Goal: Information Seeking & Learning: Learn about a topic

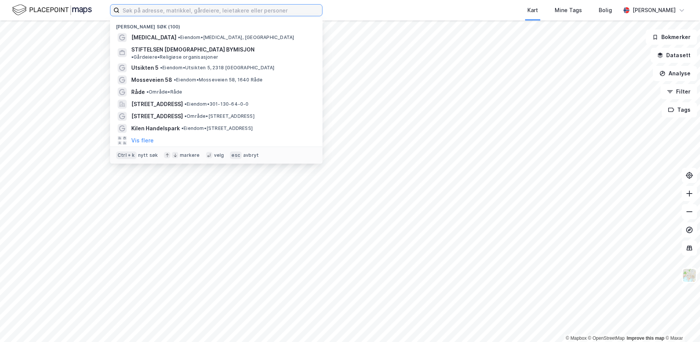
click at [177, 11] on input at bounding box center [220, 10] width 203 height 11
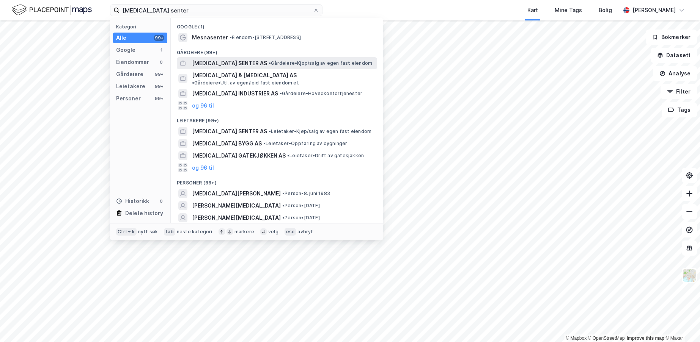
click at [232, 59] on span "[MEDICAL_DATA] SENTER AS" at bounding box center [229, 63] width 75 height 9
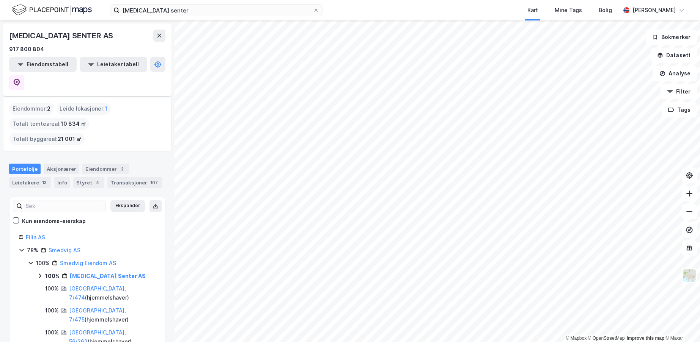
scroll to position [38, 0]
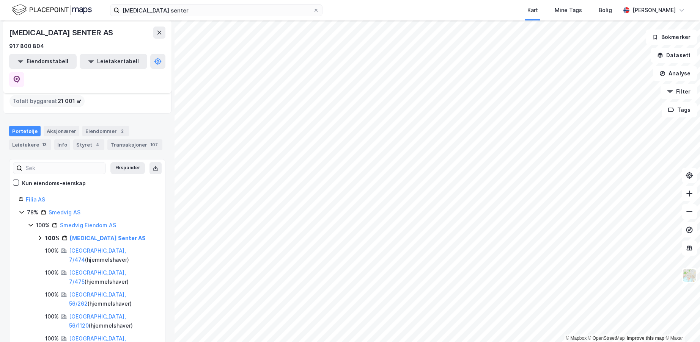
click at [40, 236] on icon at bounding box center [40, 238] width 2 height 5
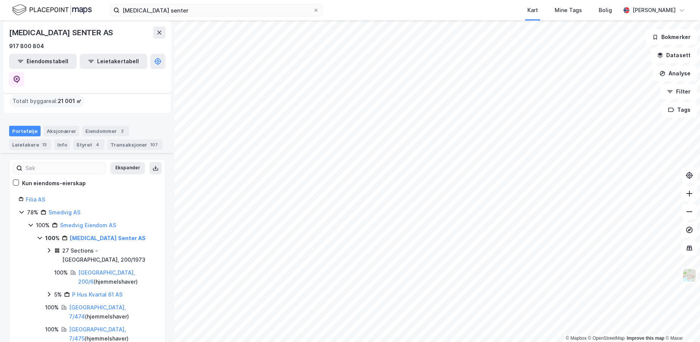
scroll to position [76, 0]
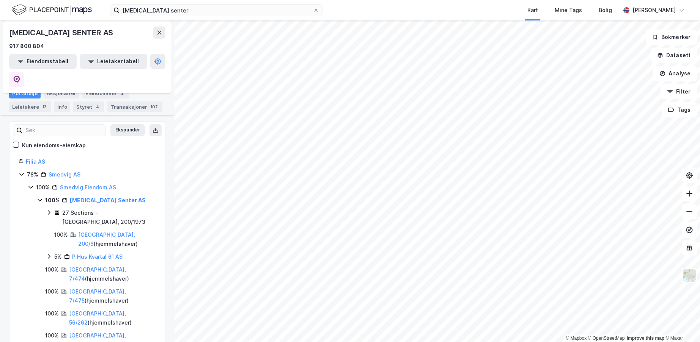
click at [49, 210] on icon at bounding box center [49, 213] width 6 height 6
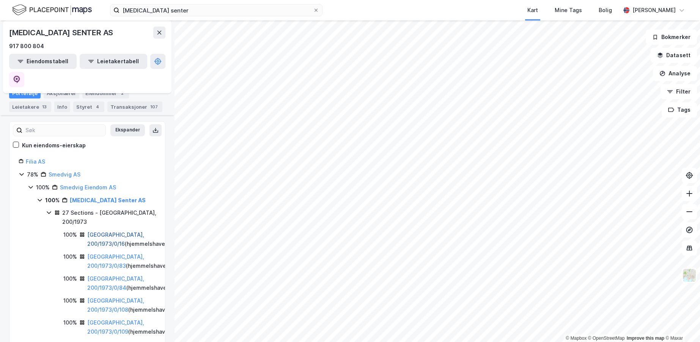
click at [105, 232] on link "[GEOGRAPHIC_DATA], 200/1973/0/16" at bounding box center [115, 240] width 57 height 16
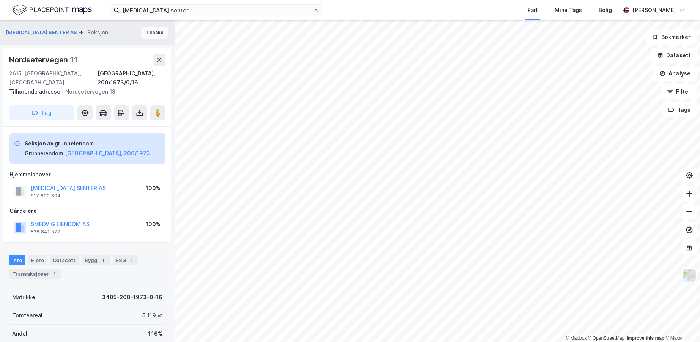
click at [149, 33] on button "Tilbake" at bounding box center [154, 33] width 27 height 12
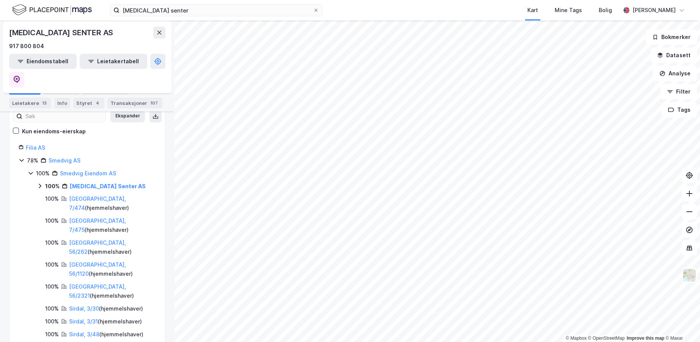
scroll to position [114, 0]
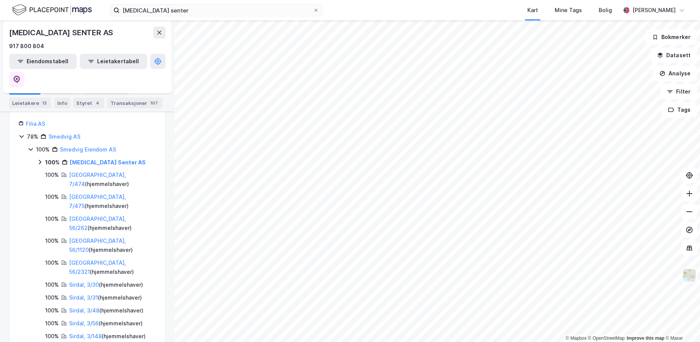
click at [41, 160] on icon at bounding box center [40, 162] width 2 height 5
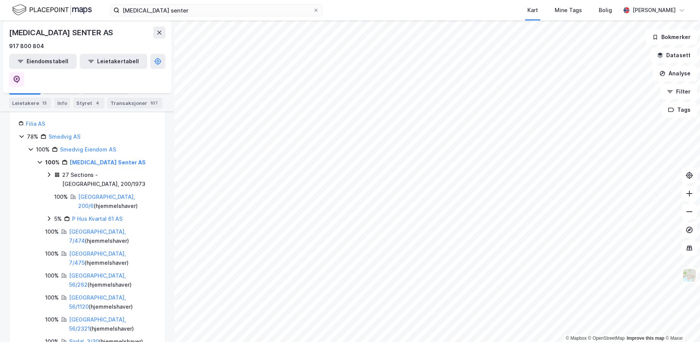
click at [49, 172] on icon at bounding box center [49, 175] width 6 height 6
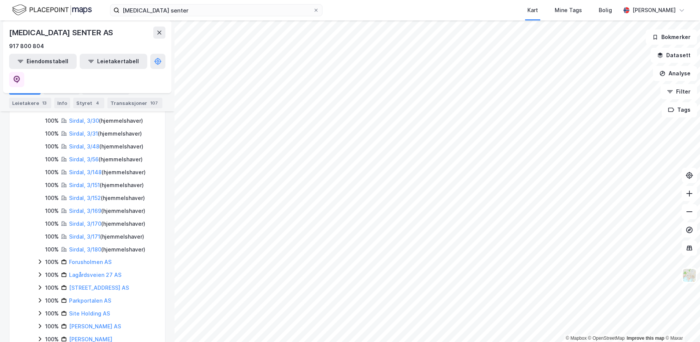
scroll to position [948, 0]
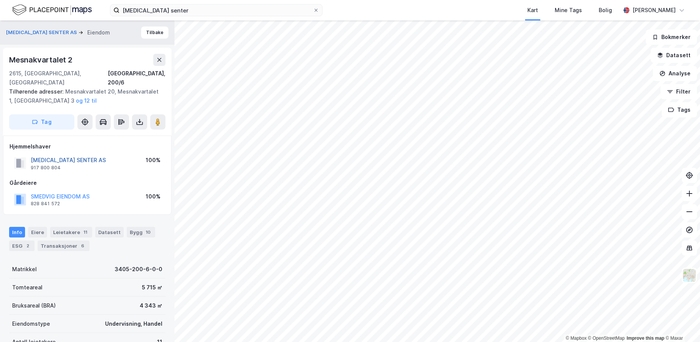
click at [0, 0] on button "[MEDICAL_DATA] SENTER AS" at bounding box center [0, 0] width 0 height 0
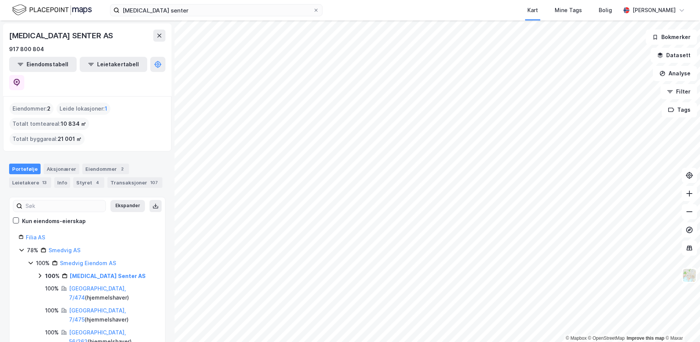
click at [39, 273] on icon at bounding box center [40, 276] width 6 height 6
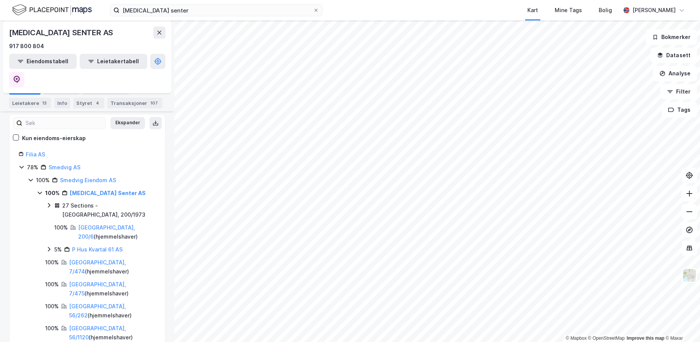
scroll to position [114, 0]
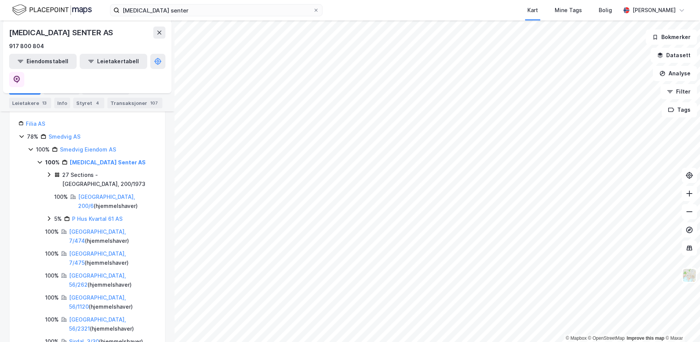
click at [47, 172] on icon at bounding box center [49, 175] width 6 height 6
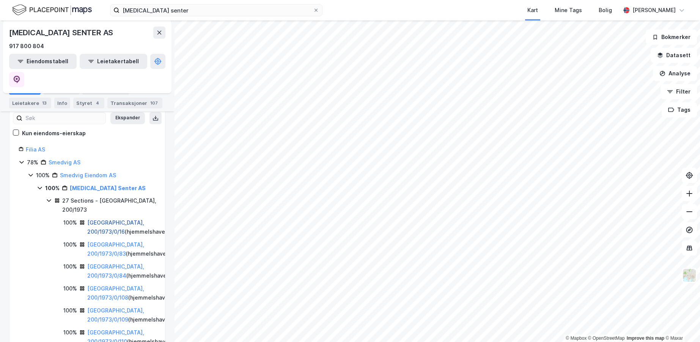
scroll to position [76, 0]
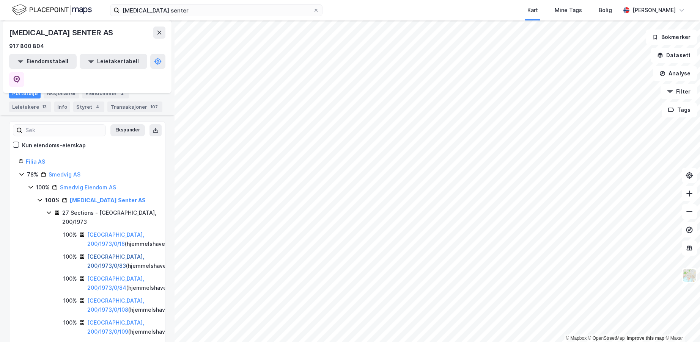
click at [104, 254] on link "[GEOGRAPHIC_DATA], 200/1973/0/83" at bounding box center [115, 262] width 57 height 16
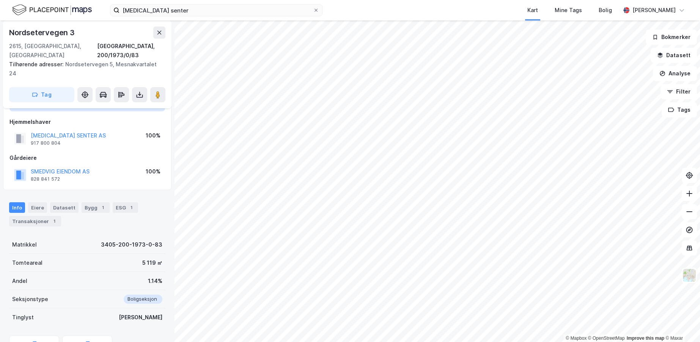
scroll to position [86, 0]
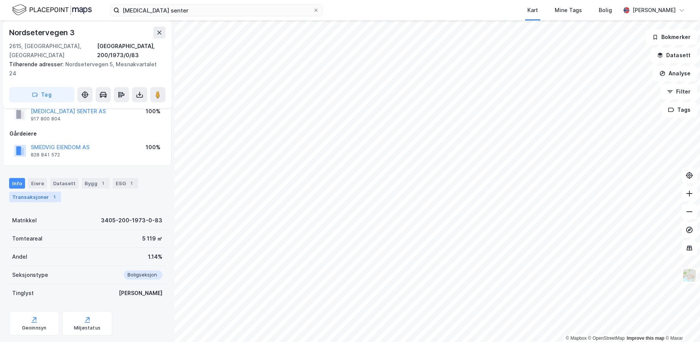
click at [50, 193] on div "1" at bounding box center [54, 197] width 8 height 8
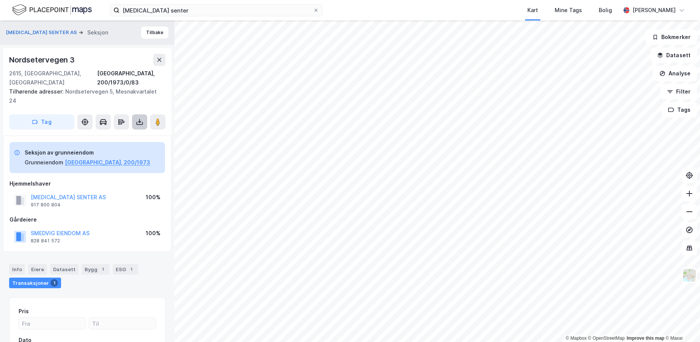
click at [139, 118] on icon at bounding box center [140, 122] width 8 height 8
click at [99, 134] on div "Last ned grunnbok" at bounding box center [102, 137] width 44 height 6
click at [91, 158] on button "[GEOGRAPHIC_DATA], 200/1973" at bounding box center [107, 162] width 85 height 9
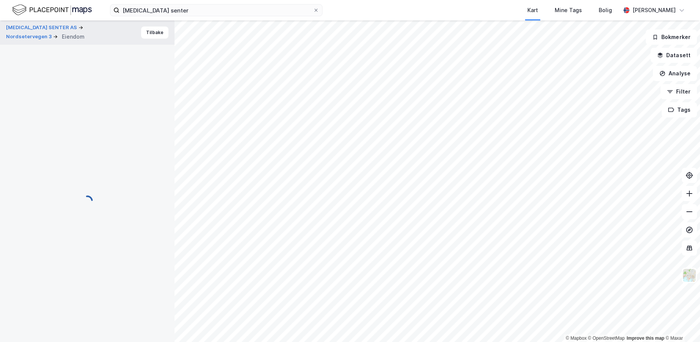
scroll to position [2, 0]
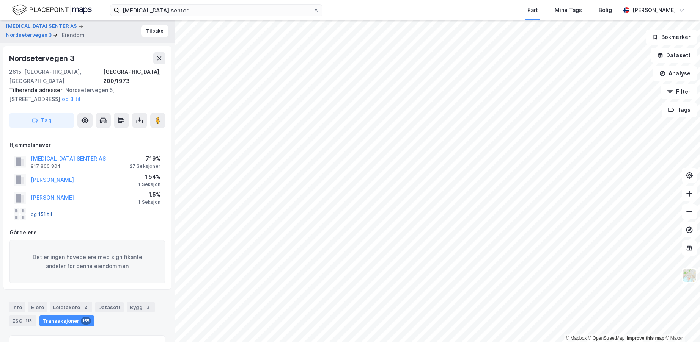
click at [0, 0] on button "og 151 til" at bounding box center [0, 0] width 0 height 0
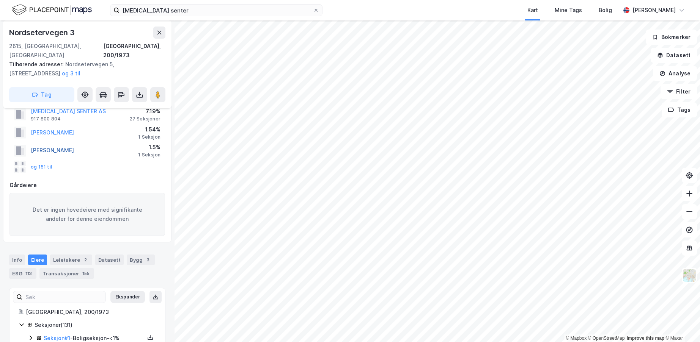
drag, startPoint x: 84, startPoint y: 143, endPoint x: 32, endPoint y: 144, distance: 52.0
click at [32, 144] on div "[PERSON_NAME] 1.5% 1 Seksjon" at bounding box center [87, 150] width 156 height 18
copy button "[PERSON_NAME]"
click at [0, 0] on button "og 151 til" at bounding box center [0, 0] width 0 height 0
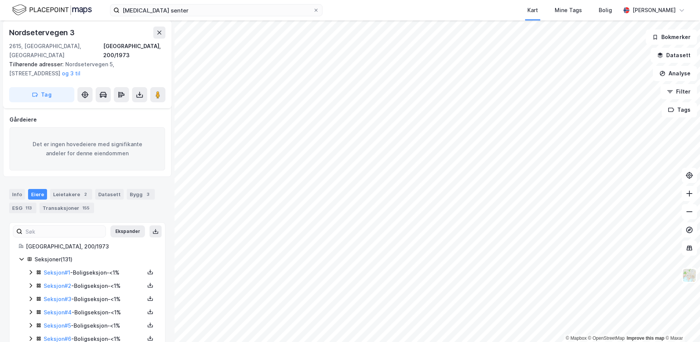
scroll to position [76, 0]
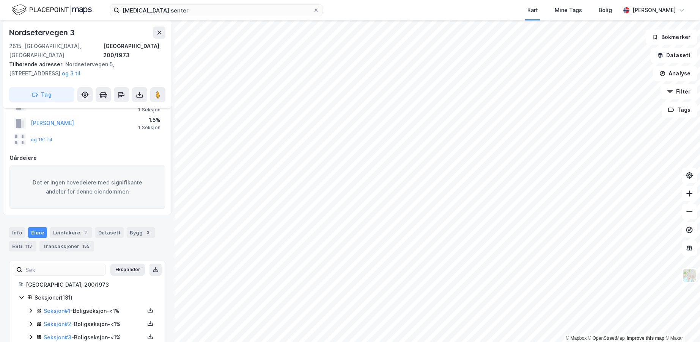
click at [28, 308] on icon at bounding box center [31, 311] width 6 height 6
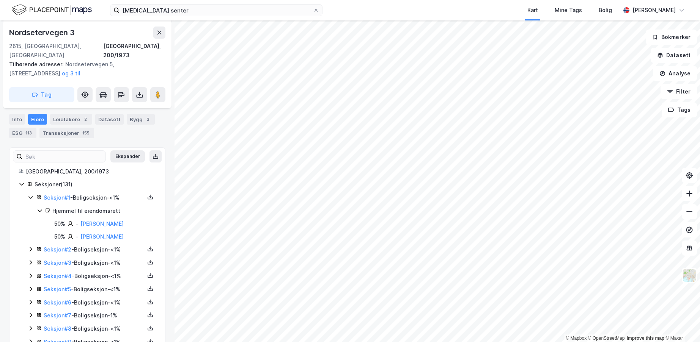
scroll to position [190, 0]
click at [30, 246] on icon at bounding box center [31, 249] width 6 height 6
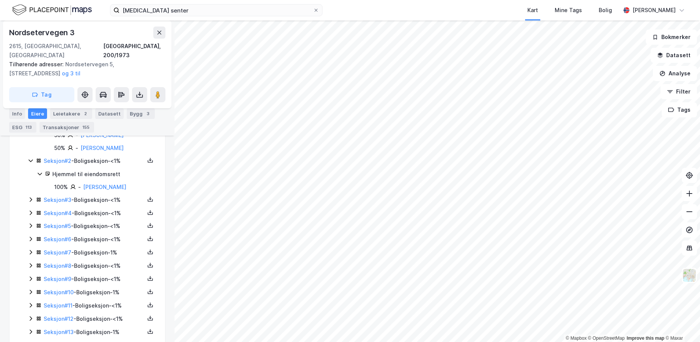
scroll to position [304, 0]
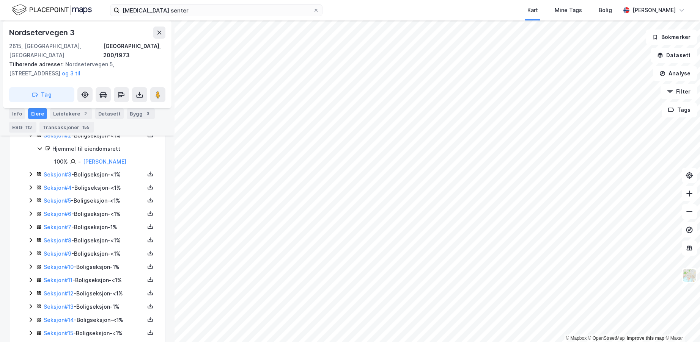
click at [30, 171] on icon at bounding box center [31, 174] width 6 height 6
click at [29, 210] on icon at bounding box center [31, 213] width 6 height 6
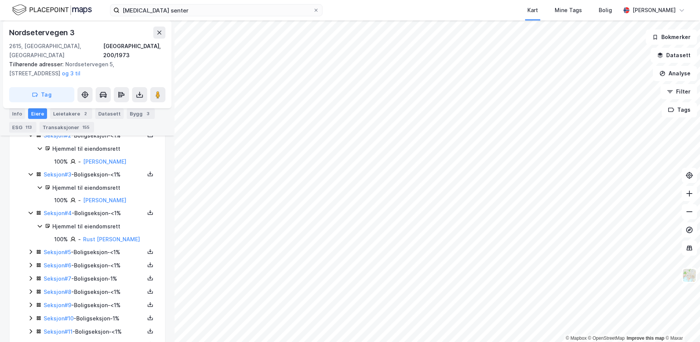
click at [30, 249] on icon at bounding box center [31, 252] width 6 height 6
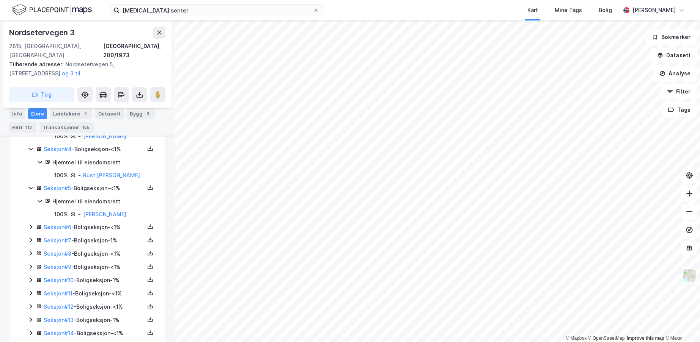
scroll to position [380, 0]
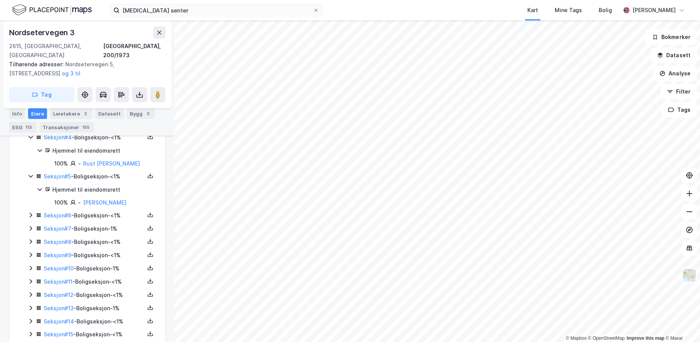
click at [32, 212] on icon at bounding box center [31, 215] width 6 height 6
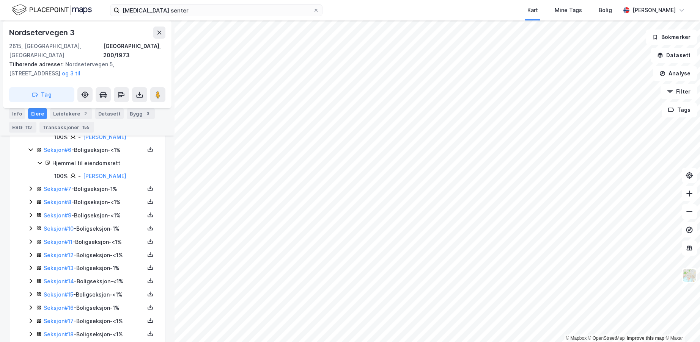
scroll to position [456, 0]
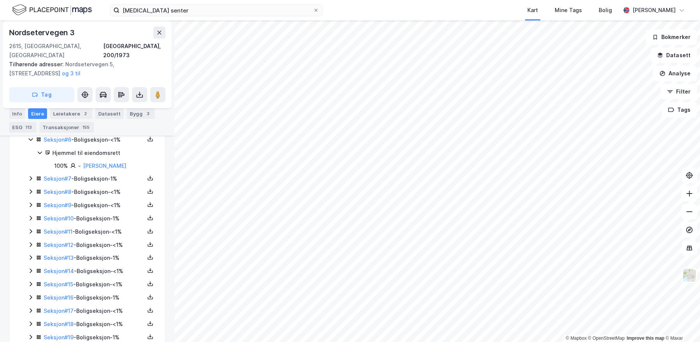
click at [33, 176] on icon at bounding box center [31, 179] width 6 height 6
click at [29, 228] on icon at bounding box center [31, 231] width 6 height 6
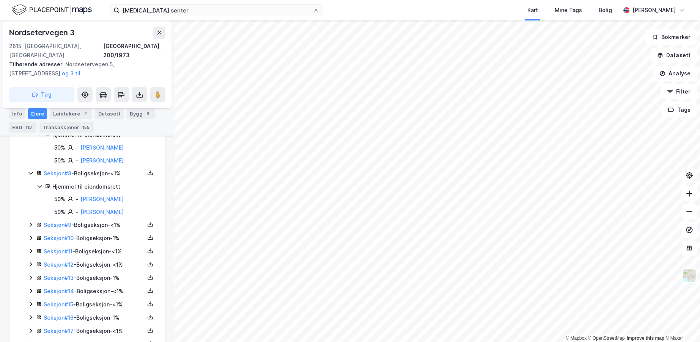
scroll to position [531, 0]
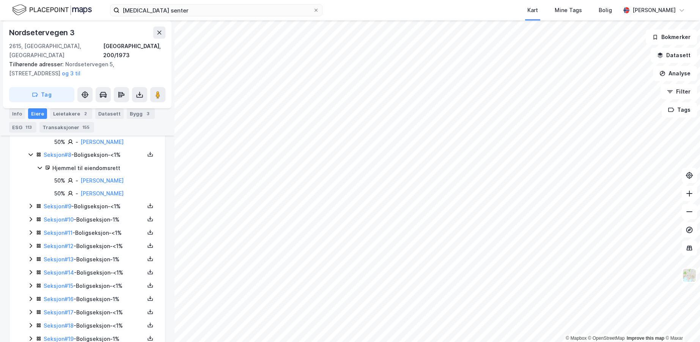
click at [32, 203] on icon at bounding box center [31, 206] width 6 height 6
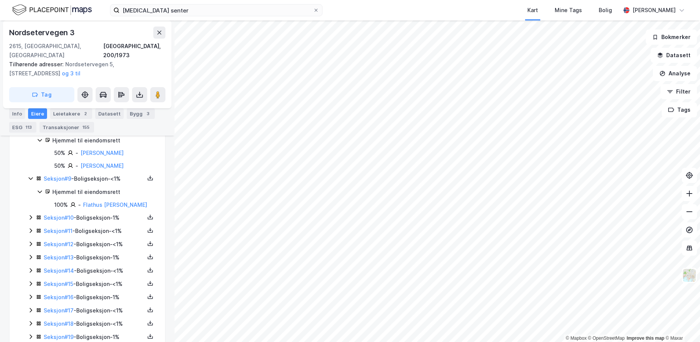
scroll to position [569, 0]
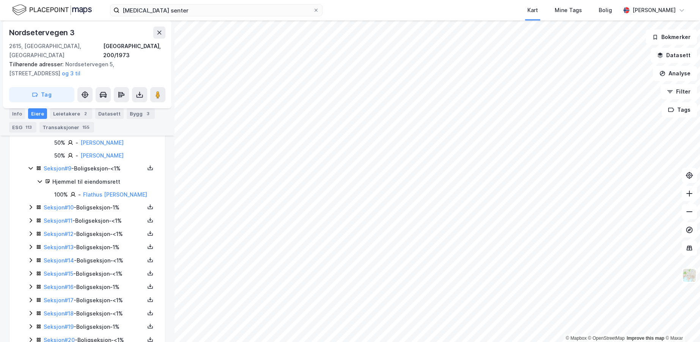
click at [32, 204] on icon at bounding box center [31, 207] width 6 height 6
click at [32, 204] on div "Seksjon # 11 - Boligseksjon - <1%" at bounding box center [92, 208] width 128 height 9
click at [29, 245] on icon at bounding box center [31, 248] width 6 height 6
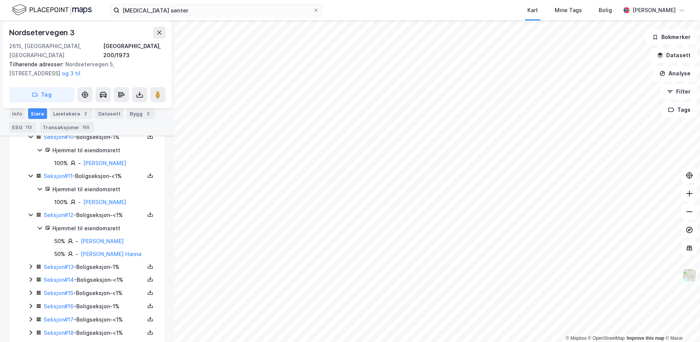
scroll to position [683, 0]
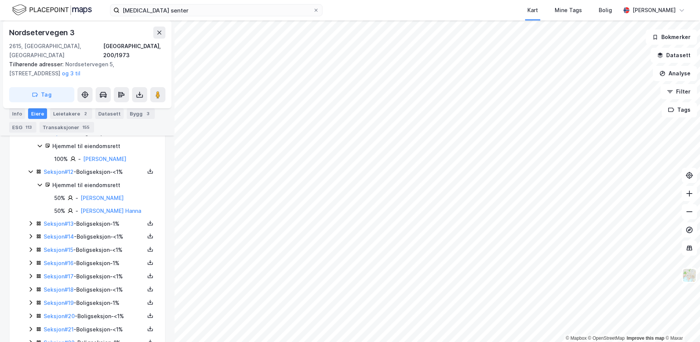
click at [30, 221] on icon at bounding box center [31, 224] width 6 height 6
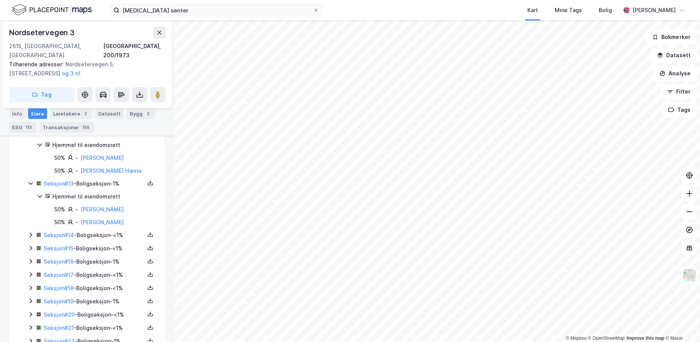
scroll to position [759, 0]
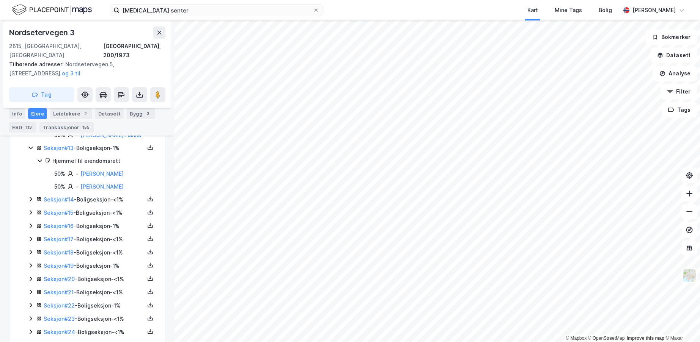
click at [31, 196] on icon at bounding box center [31, 199] width 6 height 6
click at [30, 236] on icon at bounding box center [31, 239] width 6 height 6
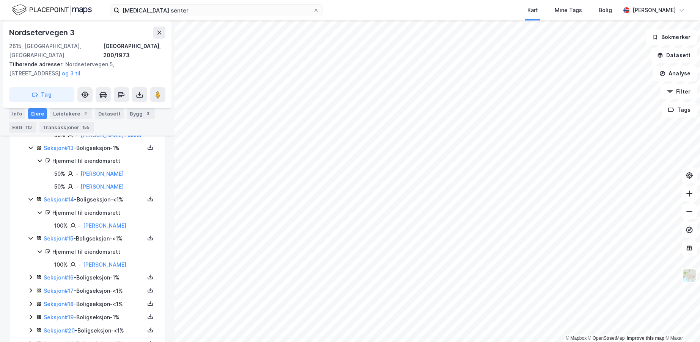
click at [30, 275] on icon at bounding box center [31, 278] width 6 height 6
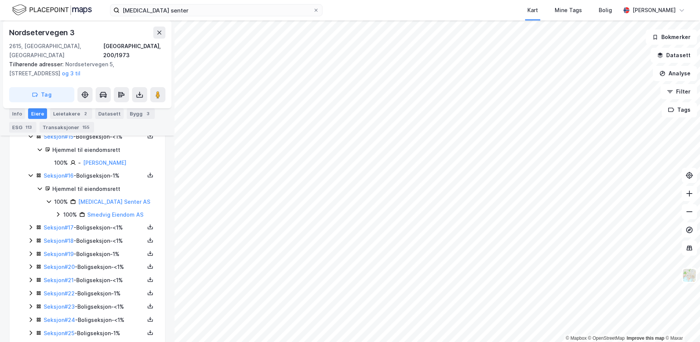
scroll to position [873, 0]
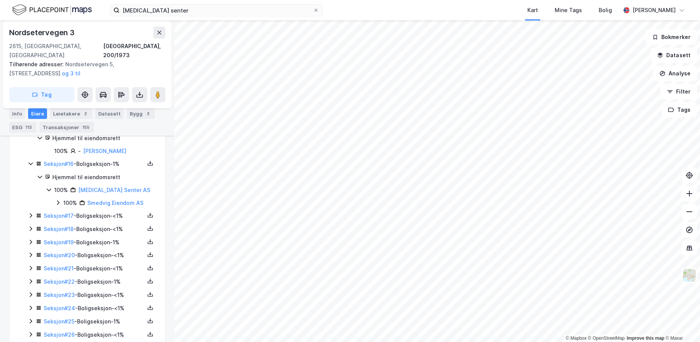
click at [30, 214] on icon at bounding box center [31, 216] width 2 height 5
click at [30, 251] on icon at bounding box center [31, 254] width 6 height 6
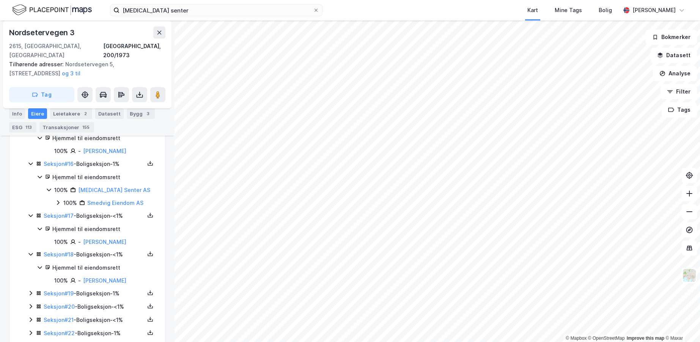
click at [31, 291] on icon at bounding box center [31, 294] width 6 height 6
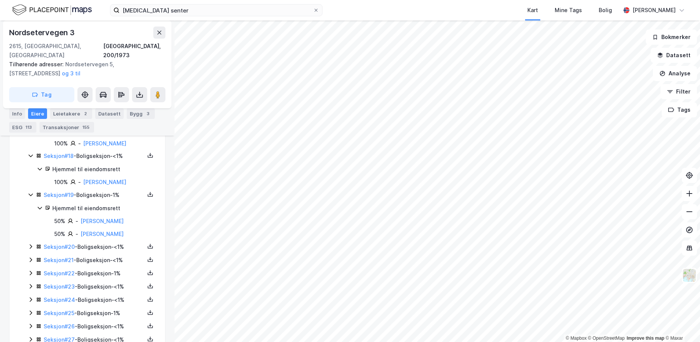
scroll to position [986, 0]
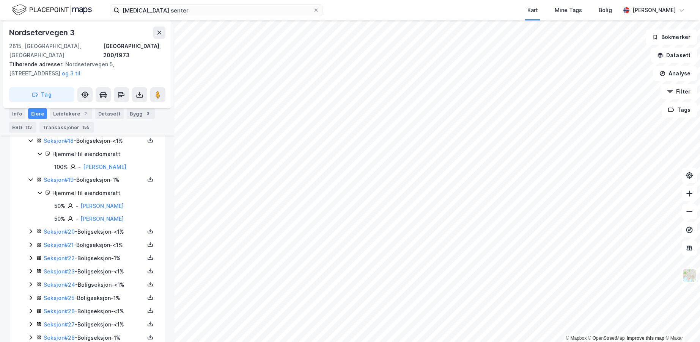
click at [29, 229] on icon at bounding box center [31, 232] width 6 height 6
click at [30, 281] on icon at bounding box center [31, 284] width 6 height 6
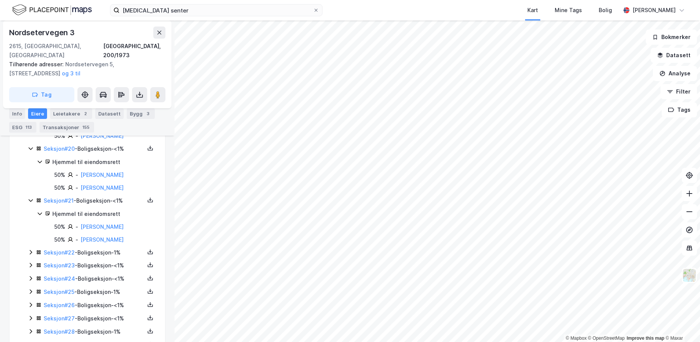
scroll to position [1100, 0]
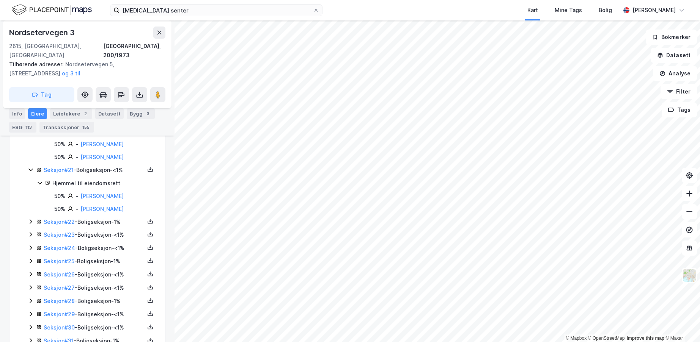
click at [31, 219] on icon at bounding box center [31, 222] width 6 height 6
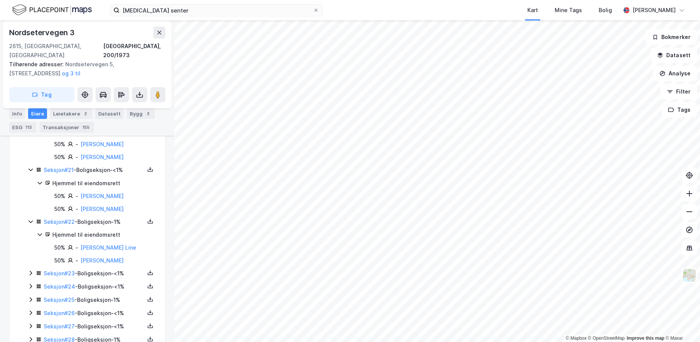
click at [30, 272] on icon at bounding box center [31, 274] width 2 height 5
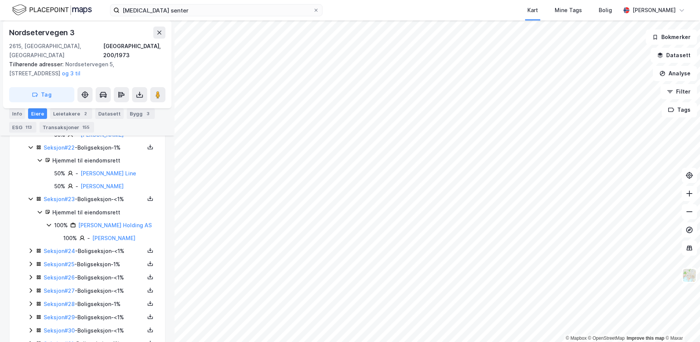
scroll to position [1214, 0]
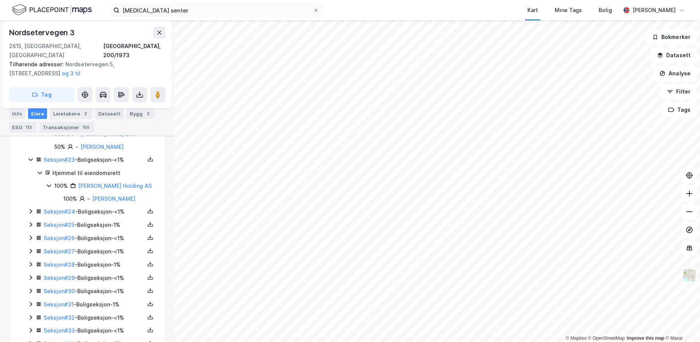
click at [32, 209] on icon at bounding box center [31, 211] width 2 height 5
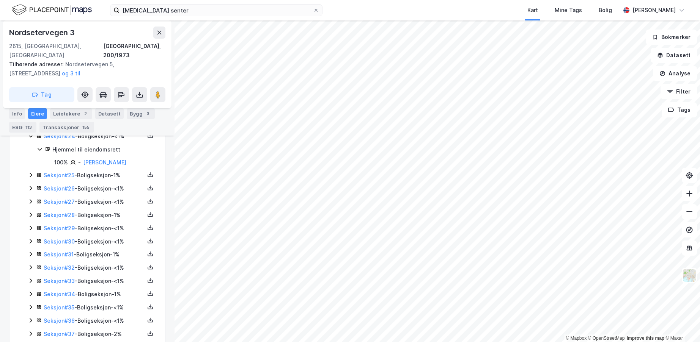
scroll to position [1290, 0]
click at [31, 173] on icon at bounding box center [31, 175] width 2 height 5
click at [31, 211] on icon at bounding box center [31, 214] width 6 height 6
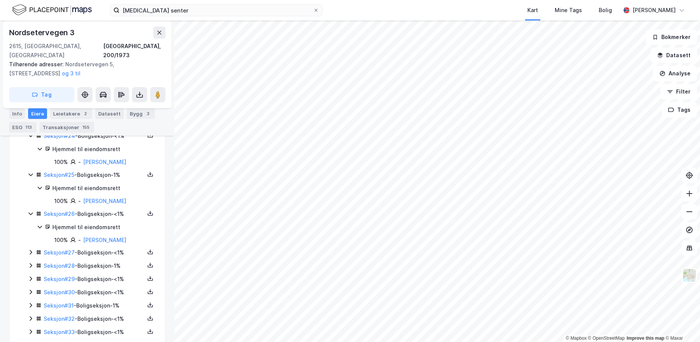
click at [30, 250] on icon at bounding box center [31, 253] width 6 height 6
click at [31, 302] on icon at bounding box center [31, 304] width 2 height 5
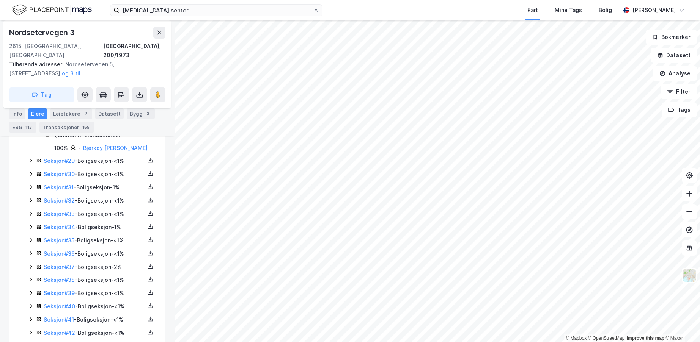
scroll to position [1480, 0]
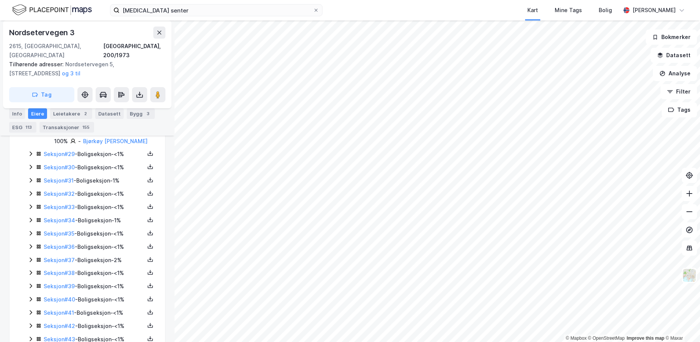
click at [32, 151] on icon at bounding box center [31, 154] width 6 height 6
click at [29, 203] on icon at bounding box center [31, 206] width 6 height 6
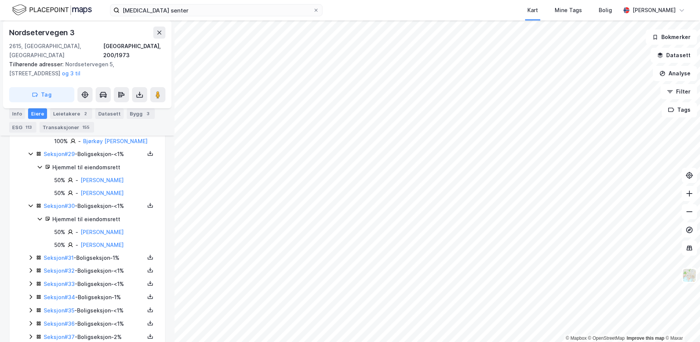
click at [30, 255] on icon at bounding box center [31, 258] width 6 height 6
click at [32, 294] on icon at bounding box center [31, 297] width 6 height 6
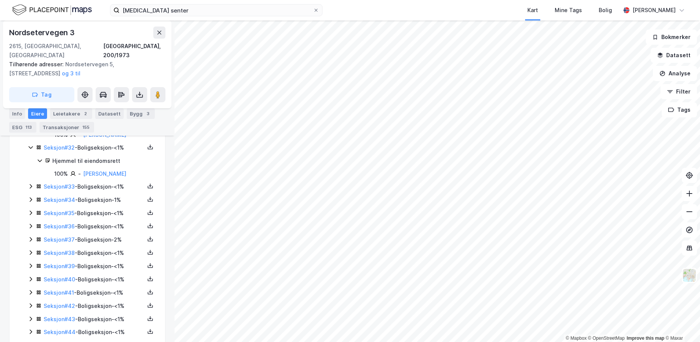
scroll to position [1593, 0]
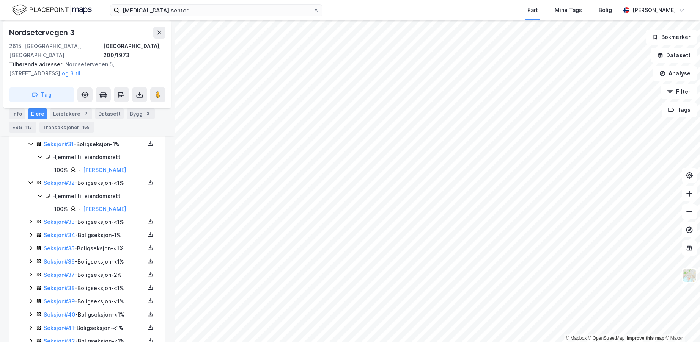
click at [33, 219] on icon at bounding box center [31, 222] width 6 height 6
click at [31, 259] on icon at bounding box center [31, 261] width 2 height 5
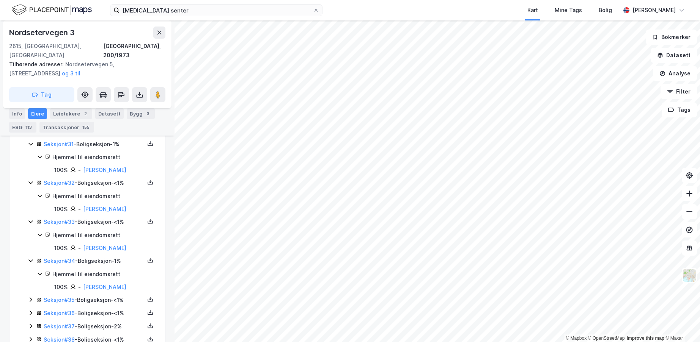
click at [31, 298] on icon at bounding box center [31, 300] width 2 height 5
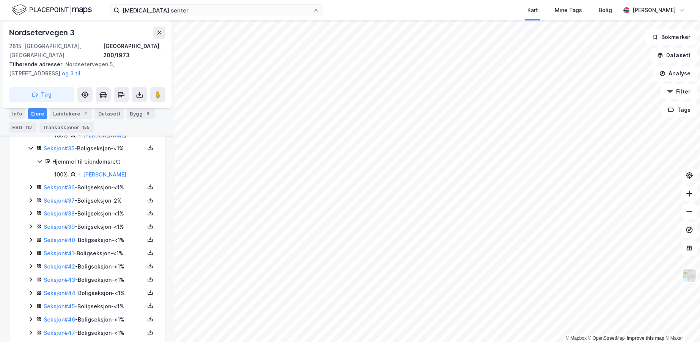
scroll to position [1783, 0]
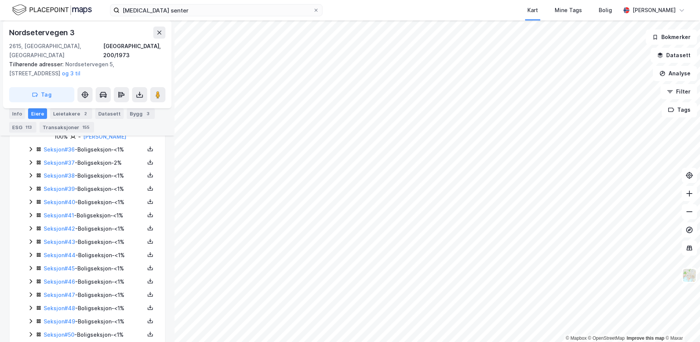
click at [28, 146] on icon at bounding box center [31, 149] width 6 height 6
click at [31, 199] on icon at bounding box center [31, 201] width 2 height 5
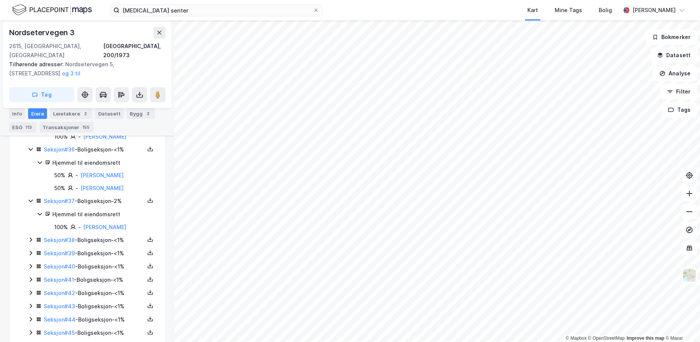
click at [31, 238] on icon at bounding box center [31, 240] width 2 height 5
click at [29, 289] on icon at bounding box center [31, 292] width 6 height 6
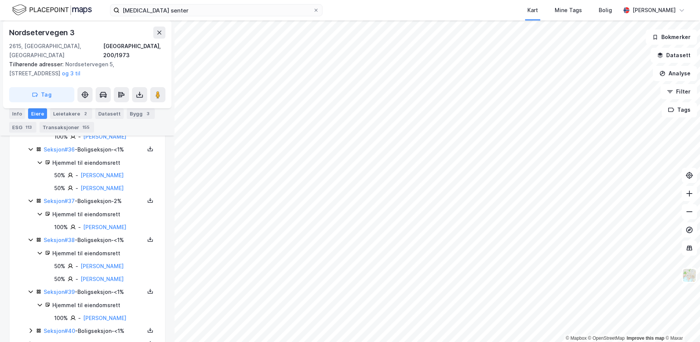
click at [28, 328] on icon at bounding box center [31, 331] width 6 height 6
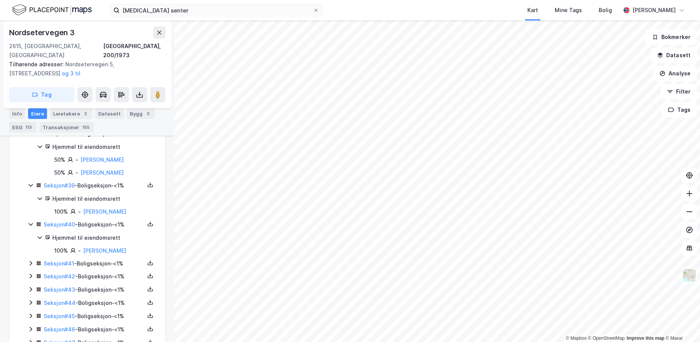
scroll to position [1897, 0]
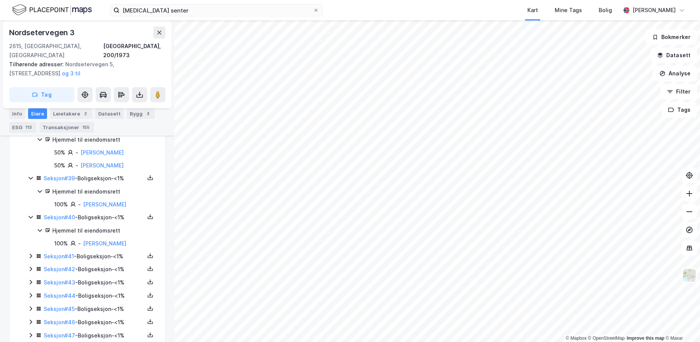
click at [31, 253] on icon at bounding box center [31, 256] width 6 height 6
click at [30, 292] on icon at bounding box center [31, 295] width 6 height 6
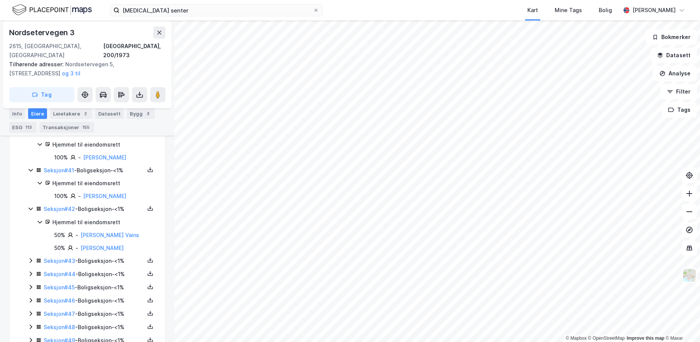
scroll to position [2011, 0]
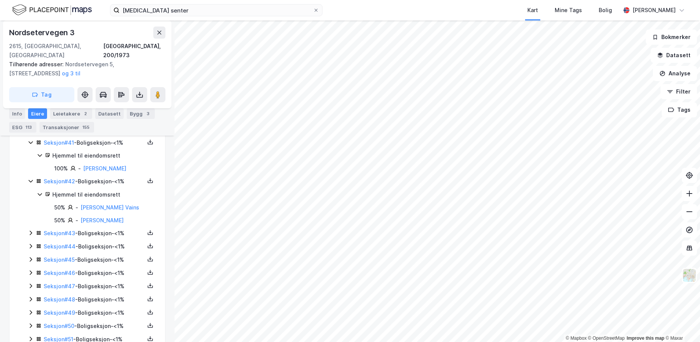
click at [31, 230] on icon at bounding box center [31, 233] width 6 height 6
click at [30, 269] on icon at bounding box center [31, 272] width 6 height 6
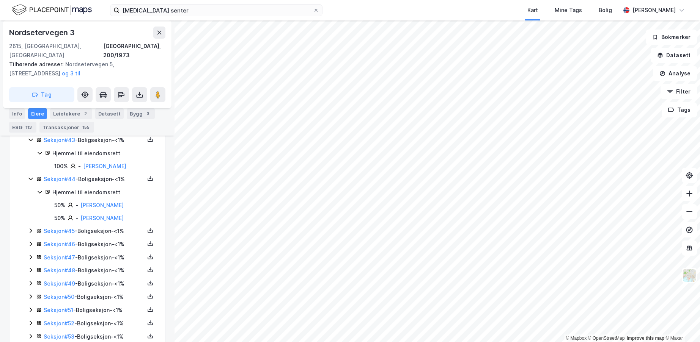
scroll to position [2124, 0]
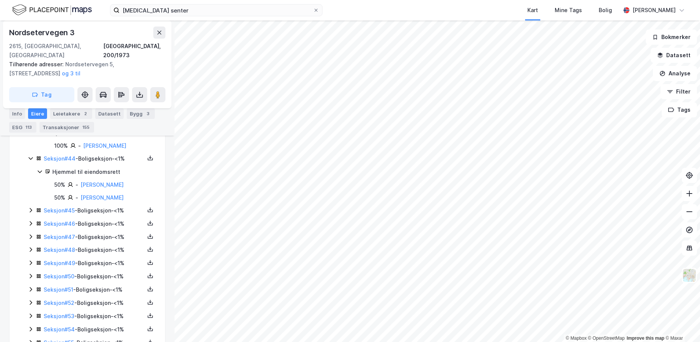
click at [29, 207] on icon at bounding box center [31, 210] width 6 height 6
click at [31, 246] on icon at bounding box center [31, 249] width 6 height 6
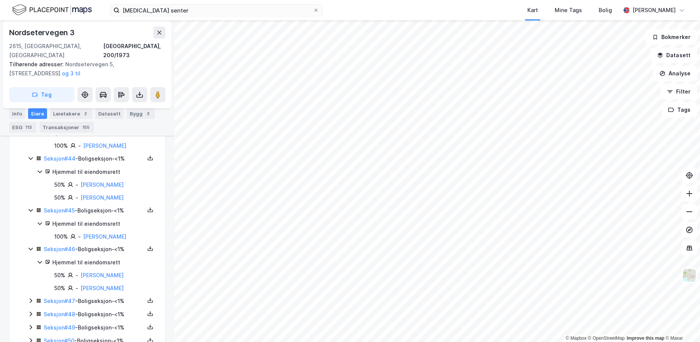
click at [30, 298] on icon at bounding box center [31, 301] width 6 height 6
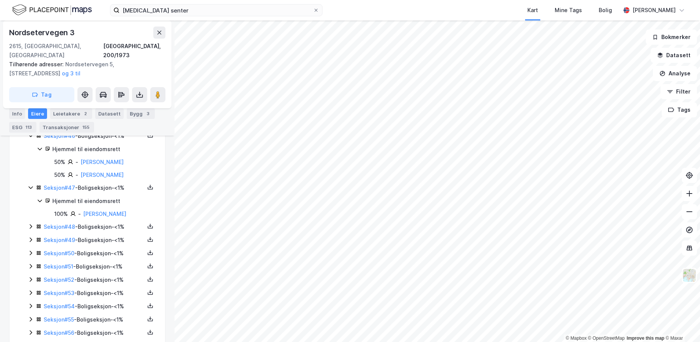
scroll to position [2238, 0]
click at [29, 223] on icon at bounding box center [31, 226] width 6 height 6
click at [30, 275] on icon at bounding box center [31, 278] width 6 height 6
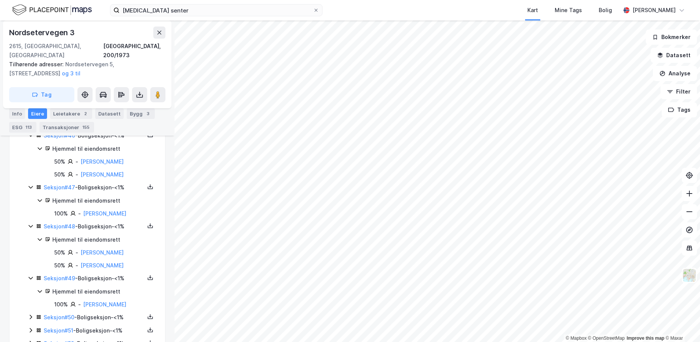
click at [30, 314] on icon at bounding box center [31, 317] width 6 height 6
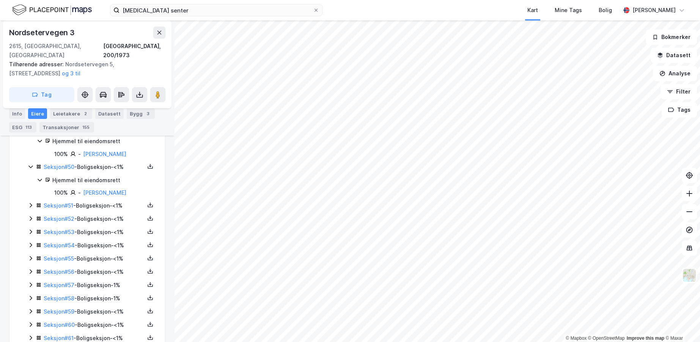
scroll to position [2390, 0]
click at [31, 203] on icon at bounding box center [31, 205] width 2 height 5
click at [29, 240] on icon at bounding box center [31, 243] width 6 height 6
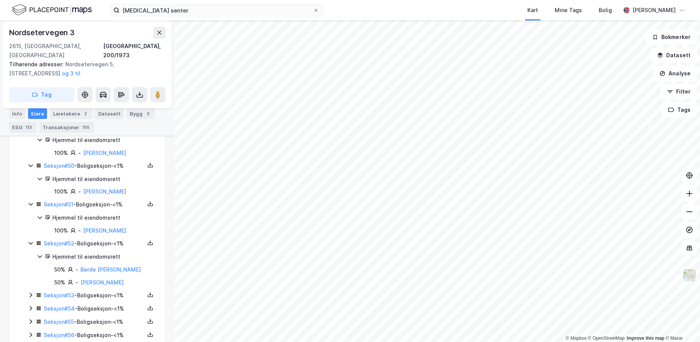
click at [29, 292] on icon at bounding box center [31, 295] width 6 height 6
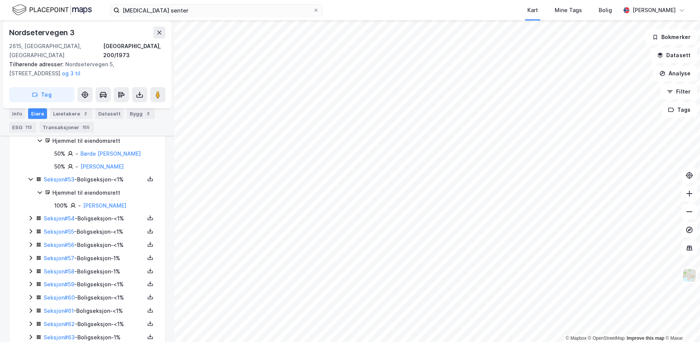
scroll to position [2541, 0]
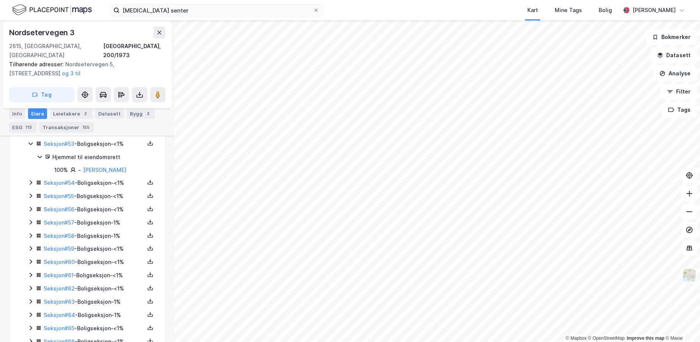
click at [30, 180] on icon at bounding box center [31, 183] width 6 height 6
click at [33, 232] on icon at bounding box center [31, 235] width 6 height 6
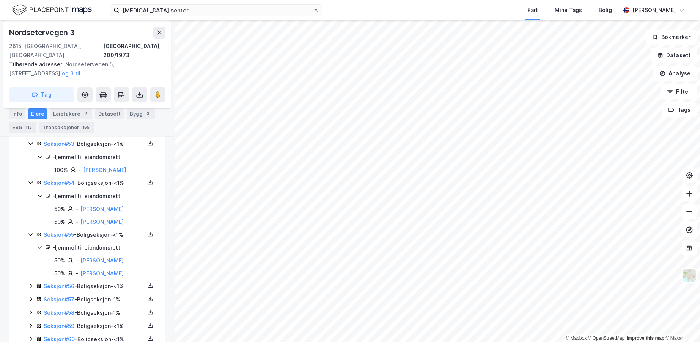
click at [30, 283] on icon at bounding box center [31, 286] width 6 height 6
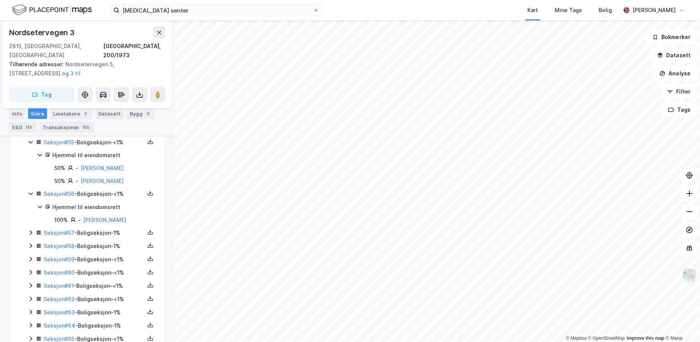
scroll to position [2655, 0]
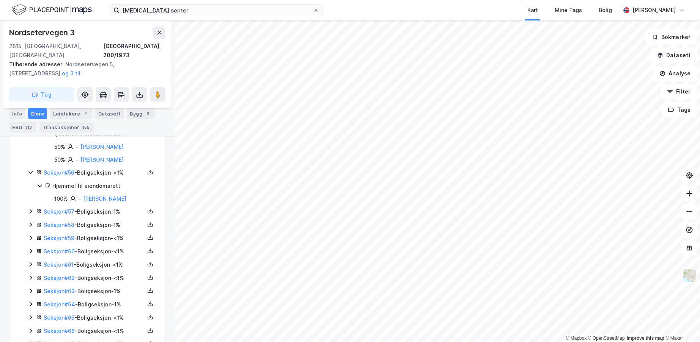
click at [29, 212] on icon at bounding box center [31, 212] width 6 height 6
click at [31, 250] on icon at bounding box center [31, 251] width 6 height 6
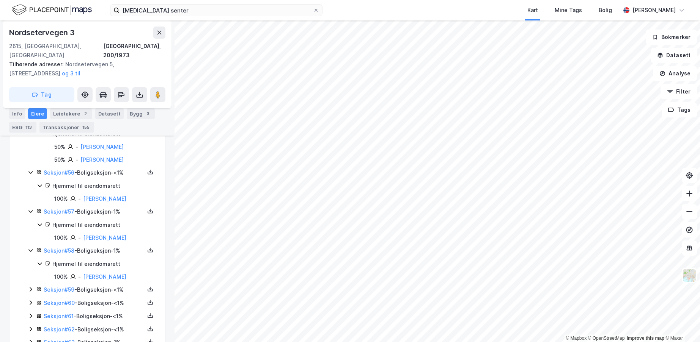
click at [31, 289] on icon at bounding box center [31, 289] width 2 height 5
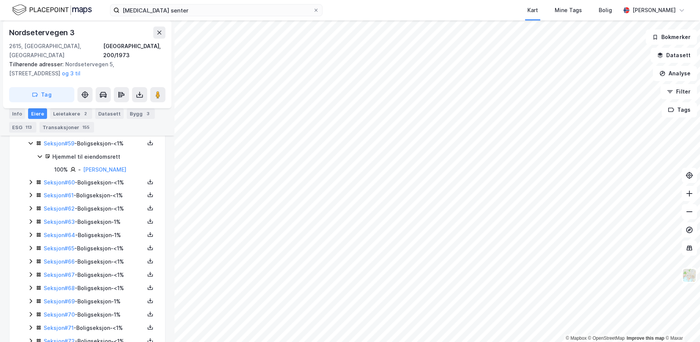
scroll to position [2807, 0]
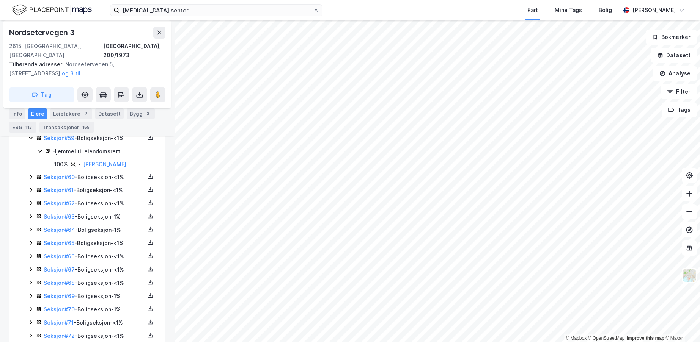
click at [31, 174] on icon at bounding box center [31, 177] width 6 height 6
click at [29, 232] on icon at bounding box center [31, 229] width 6 height 6
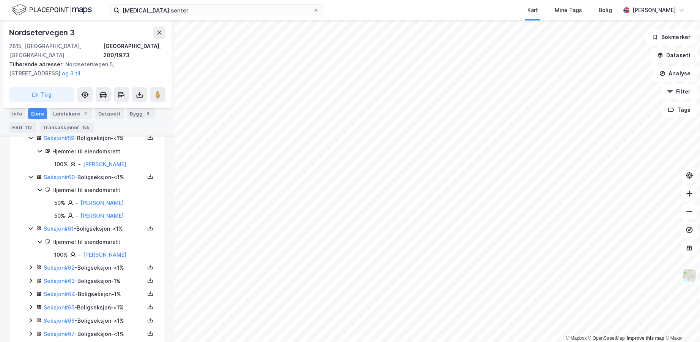
click at [31, 271] on icon at bounding box center [31, 268] width 6 height 6
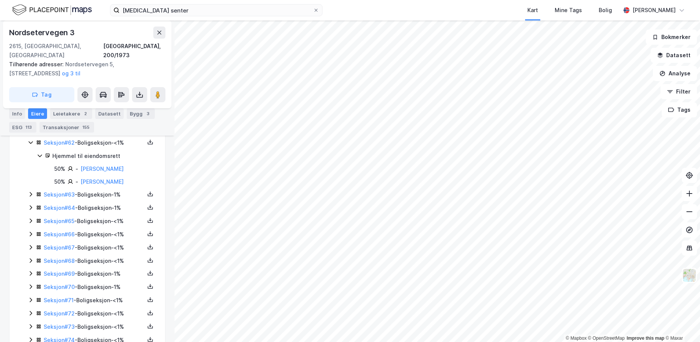
scroll to position [2959, 0]
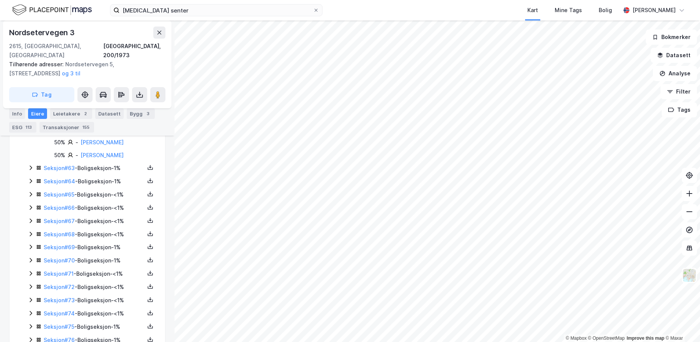
click at [30, 171] on icon at bounding box center [31, 168] width 6 height 6
click at [30, 223] on icon at bounding box center [31, 220] width 6 height 6
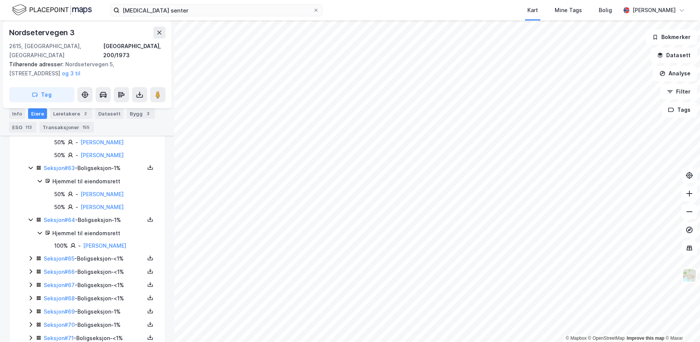
click at [31, 262] on icon at bounding box center [31, 259] width 6 height 6
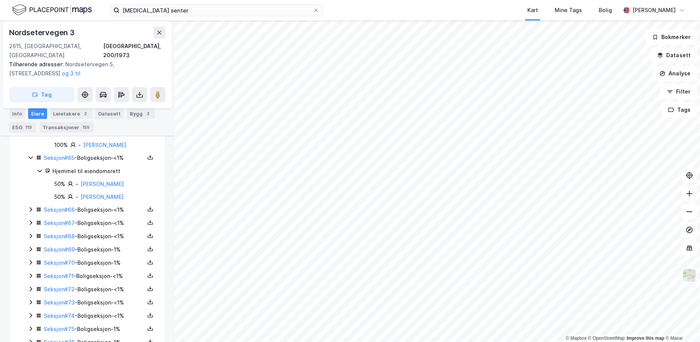
scroll to position [3072, 0]
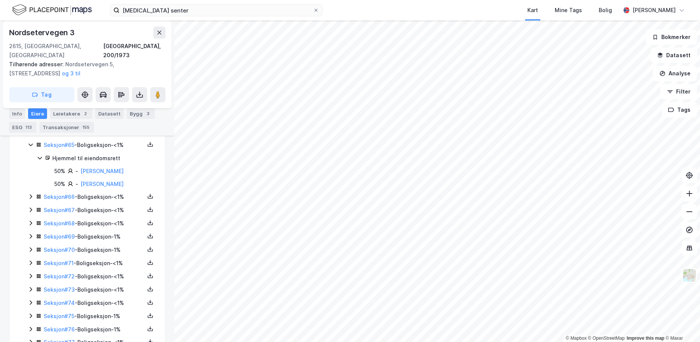
click at [28, 200] on icon at bounding box center [31, 197] width 6 height 6
click at [30, 252] on icon at bounding box center [31, 249] width 6 height 6
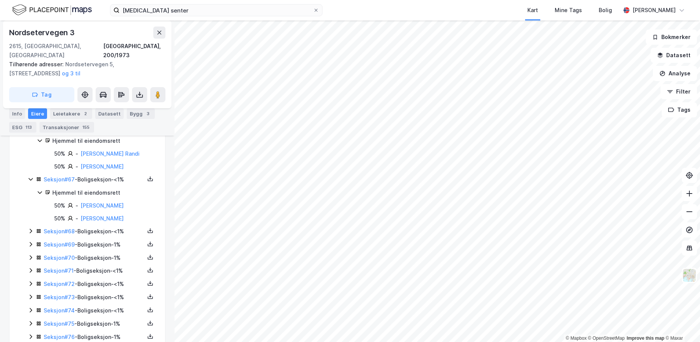
scroll to position [3186, 0]
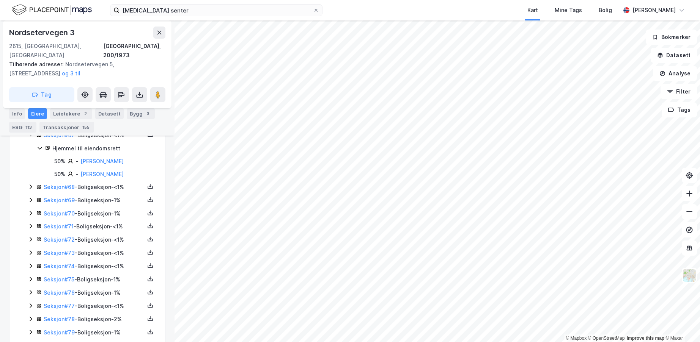
click at [29, 190] on icon at bounding box center [31, 187] width 6 height 6
click at [32, 242] on icon at bounding box center [31, 239] width 6 height 6
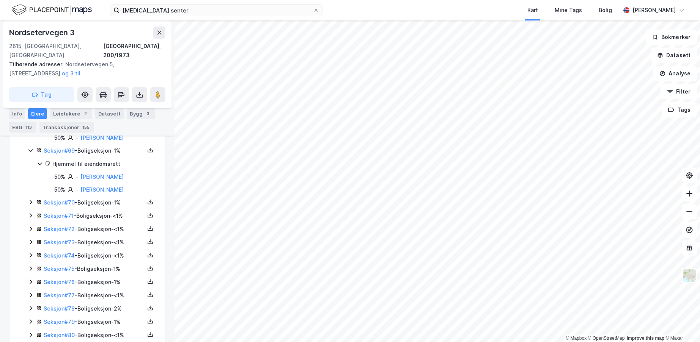
scroll to position [3300, 0]
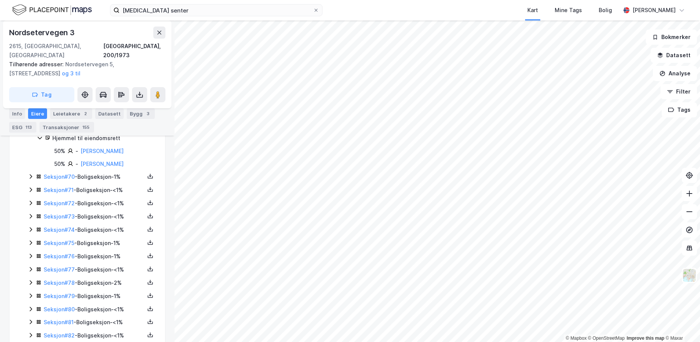
click at [31, 179] on icon at bounding box center [31, 176] width 2 height 5
click at [32, 231] on icon at bounding box center [31, 228] width 2 height 5
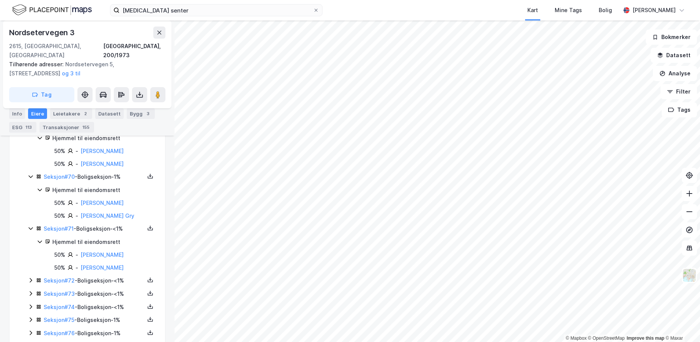
click at [31, 284] on icon at bounding box center [31, 281] width 6 height 6
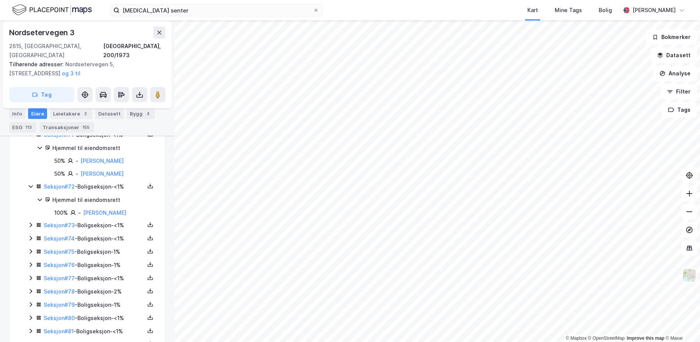
scroll to position [3414, 0]
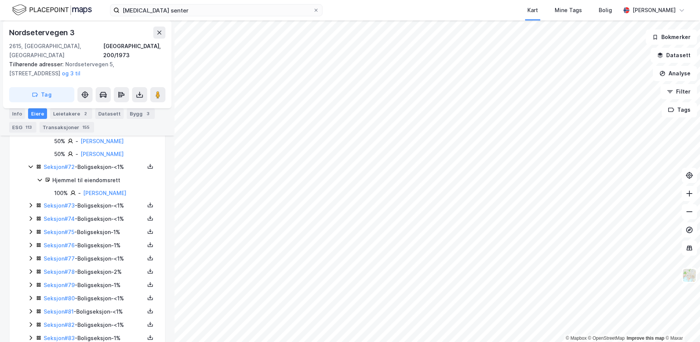
click at [32, 208] on icon at bounding box center [31, 206] width 2 height 5
click at [30, 261] on icon at bounding box center [31, 257] width 6 height 6
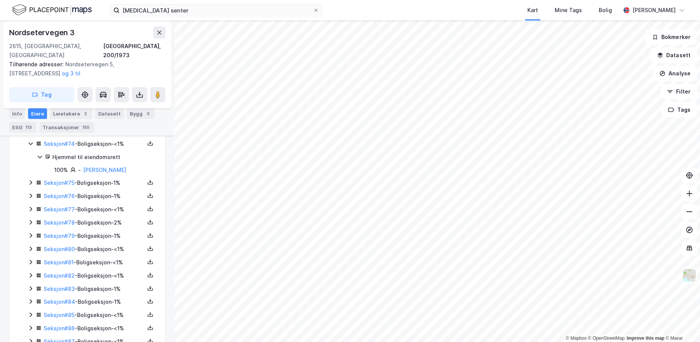
click at [30, 186] on icon at bounding box center [31, 183] width 6 height 6
click at [30, 238] on icon at bounding box center [31, 235] width 6 height 6
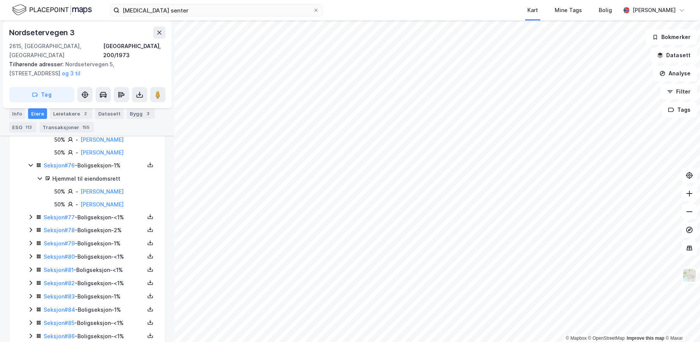
scroll to position [3641, 0]
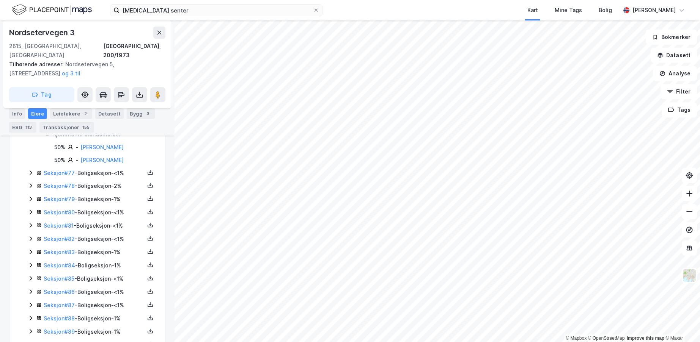
click at [30, 176] on icon at bounding box center [31, 173] width 6 height 6
click at [29, 215] on icon at bounding box center [31, 212] width 6 height 6
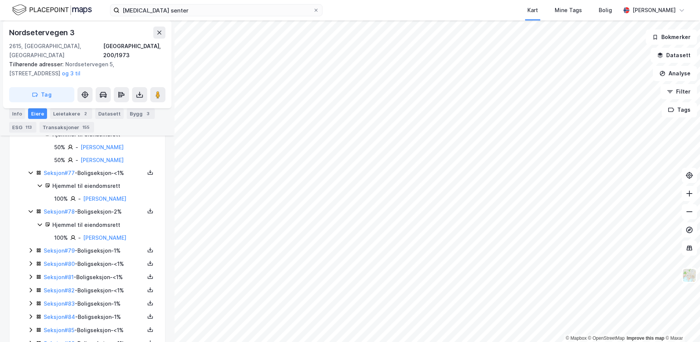
click at [30, 254] on icon at bounding box center [31, 251] width 6 height 6
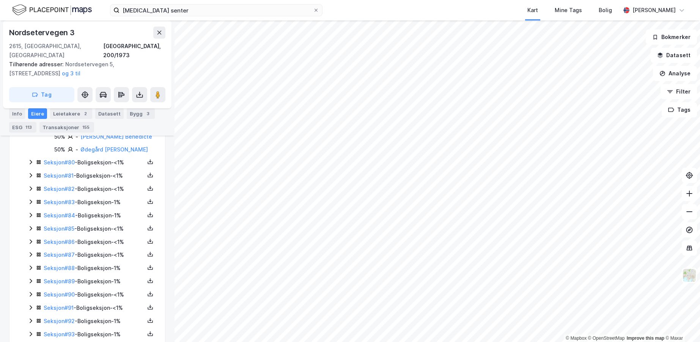
scroll to position [3793, 0]
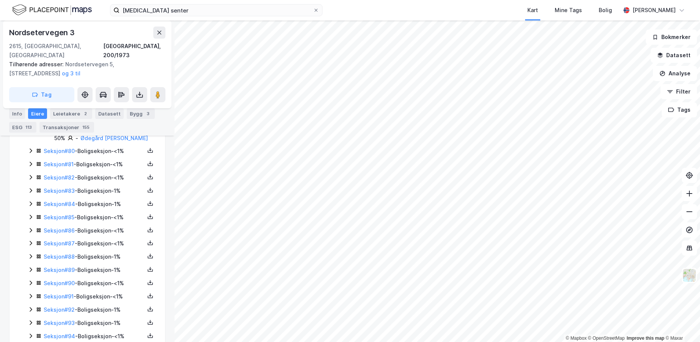
click at [31, 154] on icon at bounding box center [31, 151] width 6 height 6
click at [31, 206] on icon at bounding box center [31, 203] width 6 height 6
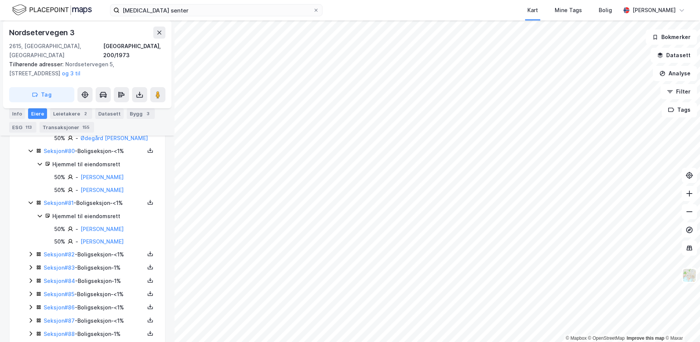
click at [31, 257] on icon at bounding box center [31, 255] width 2 height 5
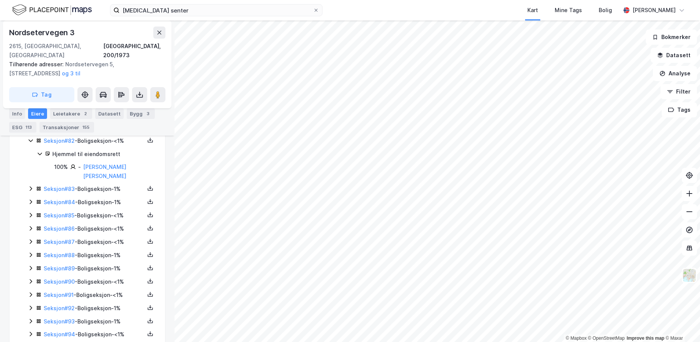
scroll to position [3945, 0]
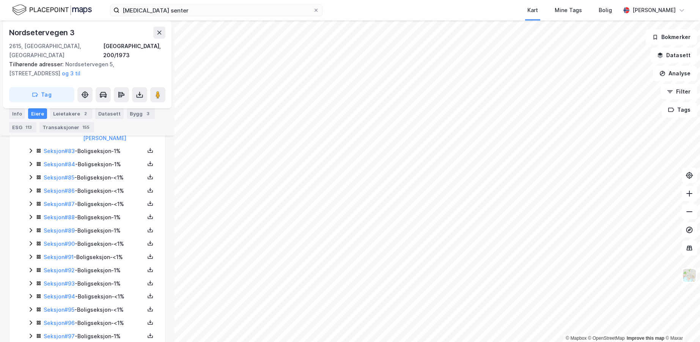
click at [30, 153] on icon at bounding box center [31, 151] width 2 height 5
click at [30, 206] on icon at bounding box center [31, 203] width 6 height 6
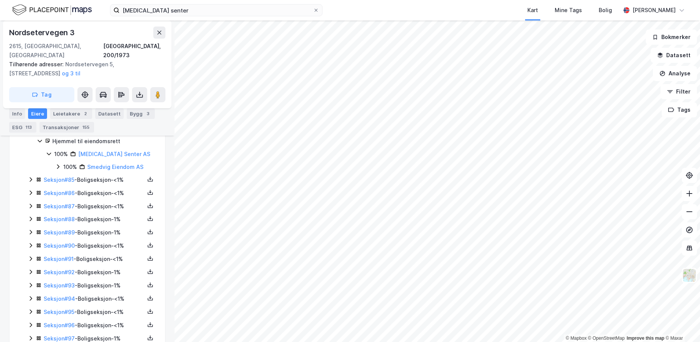
scroll to position [4021, 0]
click at [31, 182] on icon at bounding box center [31, 179] width 6 height 6
click at [30, 220] on icon at bounding box center [31, 218] width 2 height 5
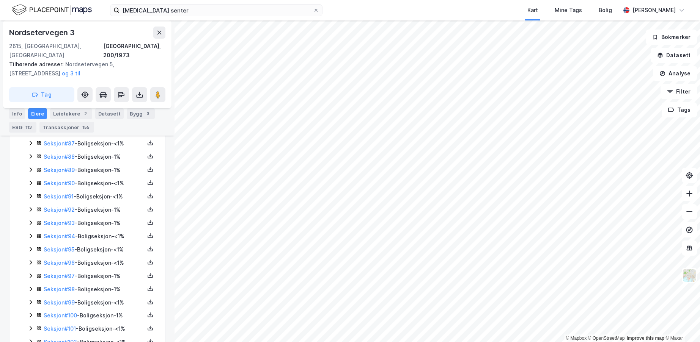
scroll to position [4134, 0]
click at [29, 146] on icon at bounding box center [31, 143] width 6 height 6
click at [29, 185] on icon at bounding box center [31, 182] width 6 height 6
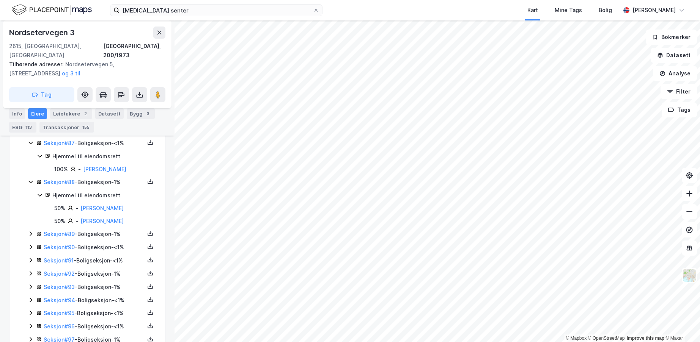
click at [31, 237] on icon at bounding box center [31, 234] width 6 height 6
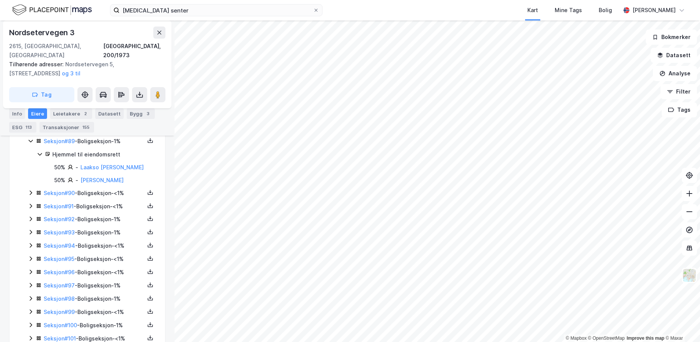
scroll to position [4248, 0]
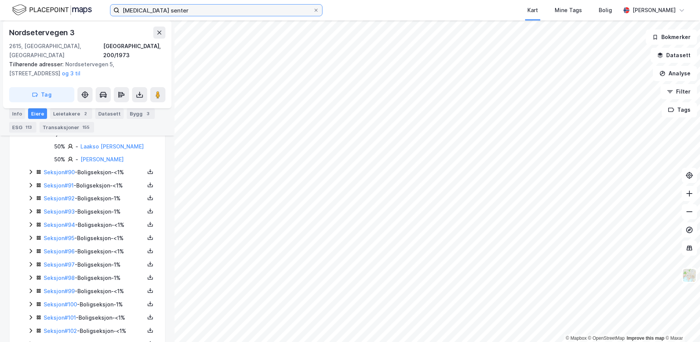
click at [227, 6] on input "[MEDICAL_DATA] senter" at bounding box center [215, 10] width 193 height 11
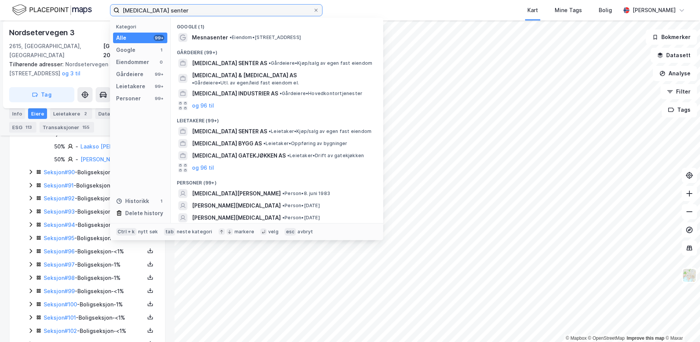
click at [226, 6] on input "[MEDICAL_DATA] senter" at bounding box center [215, 10] width 193 height 11
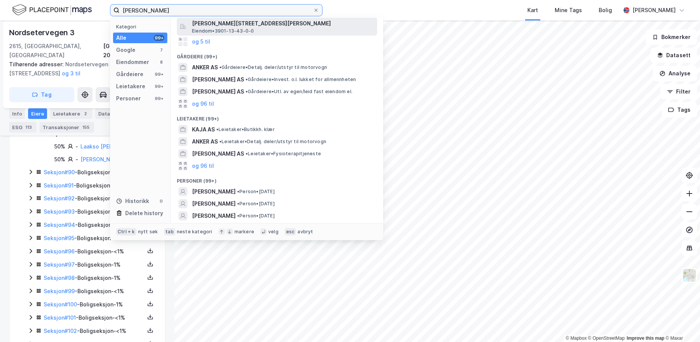
scroll to position [129, 0]
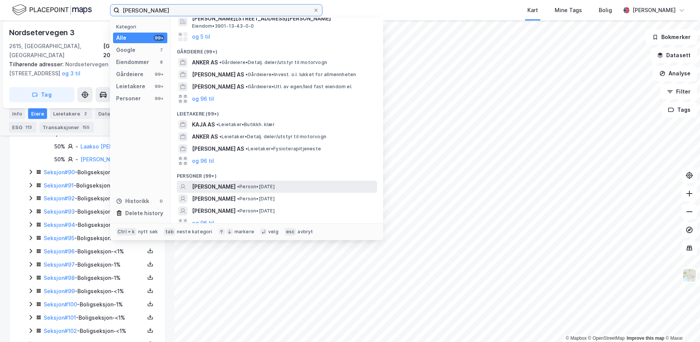
type input "[PERSON_NAME]"
click at [206, 182] on span "[PERSON_NAME]" at bounding box center [214, 186] width 44 height 9
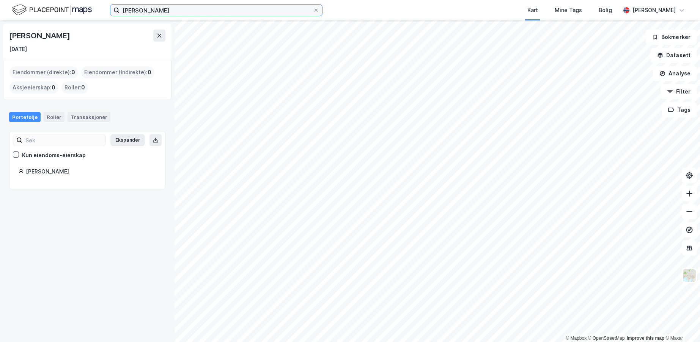
click at [173, 7] on input "[PERSON_NAME]" at bounding box center [215, 10] width 193 height 11
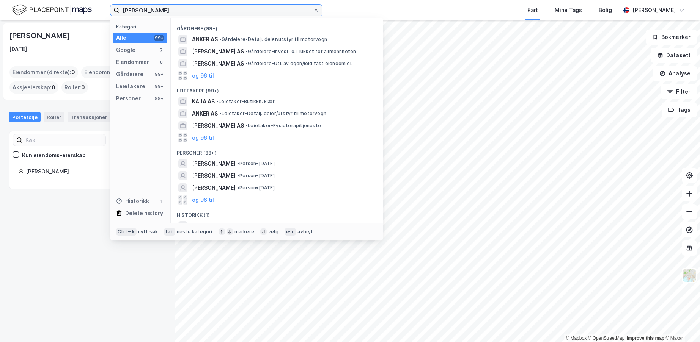
scroll to position [155, 0]
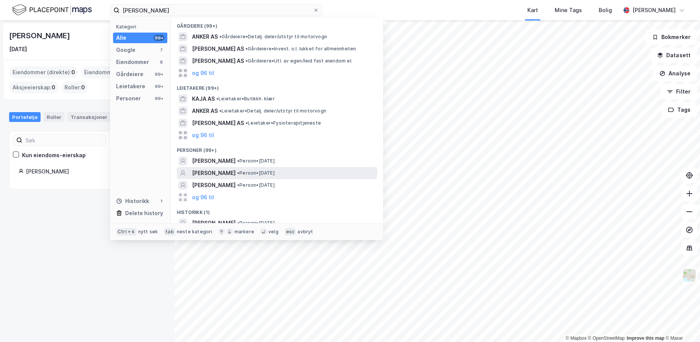
click at [216, 169] on span "[PERSON_NAME]" at bounding box center [214, 173] width 44 height 9
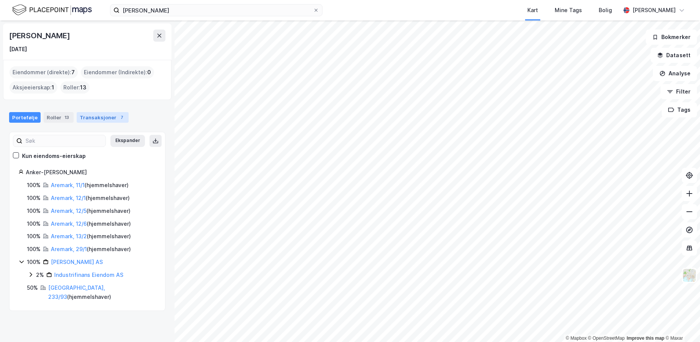
click at [79, 123] on div "Transaksjoner 7" at bounding box center [103, 117] width 52 height 11
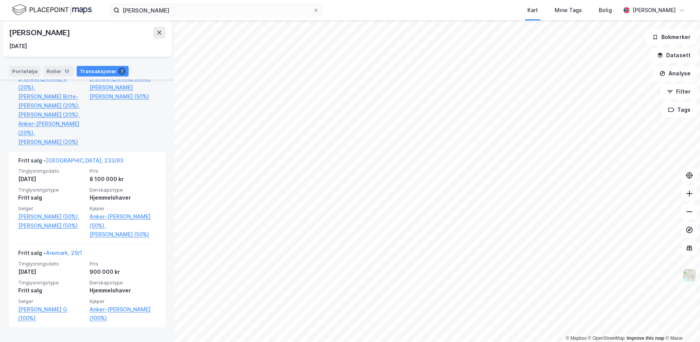
scroll to position [779, 0]
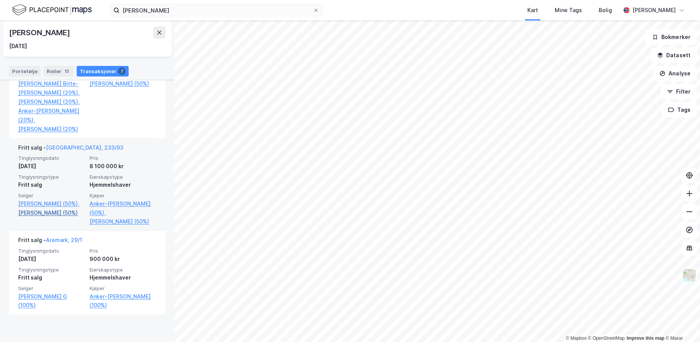
click at [55, 218] on link "[PERSON_NAME] (50%)" at bounding box center [51, 213] width 67 height 9
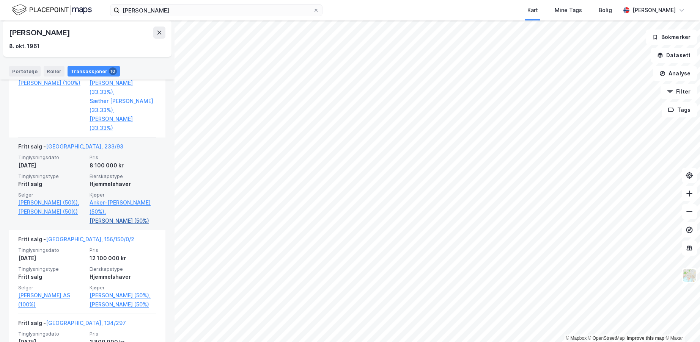
scroll to position [417, 0]
